Goal: Navigation & Orientation: Find specific page/section

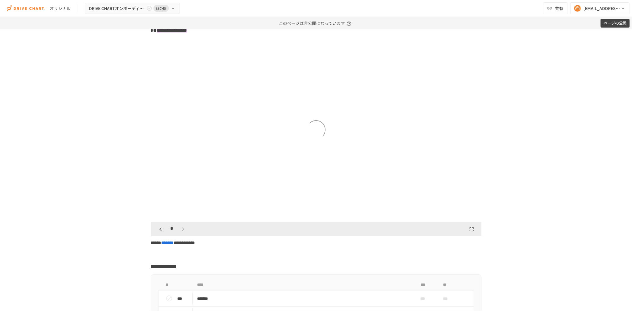
scroll to position [2501, 0]
